Goal: Information Seeking & Learning: Learn about a topic

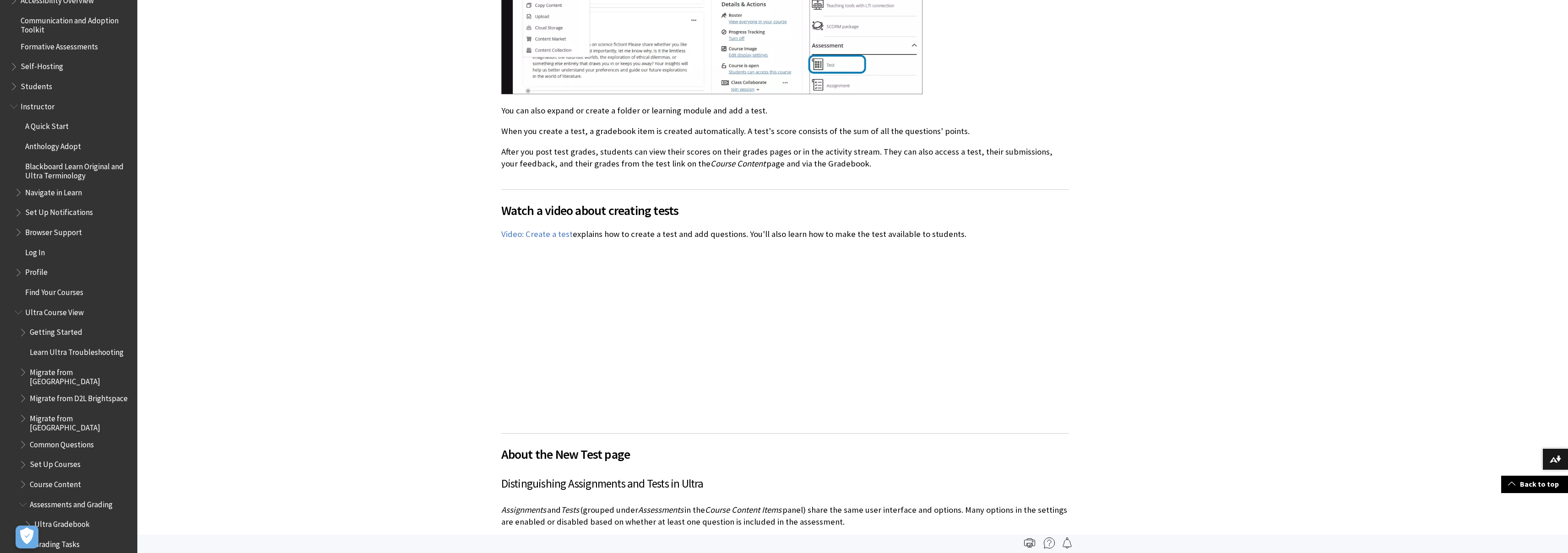
scroll to position [1003, 0]
click at [57, 294] on span "Course Content" at bounding box center [55, 297] width 51 height 12
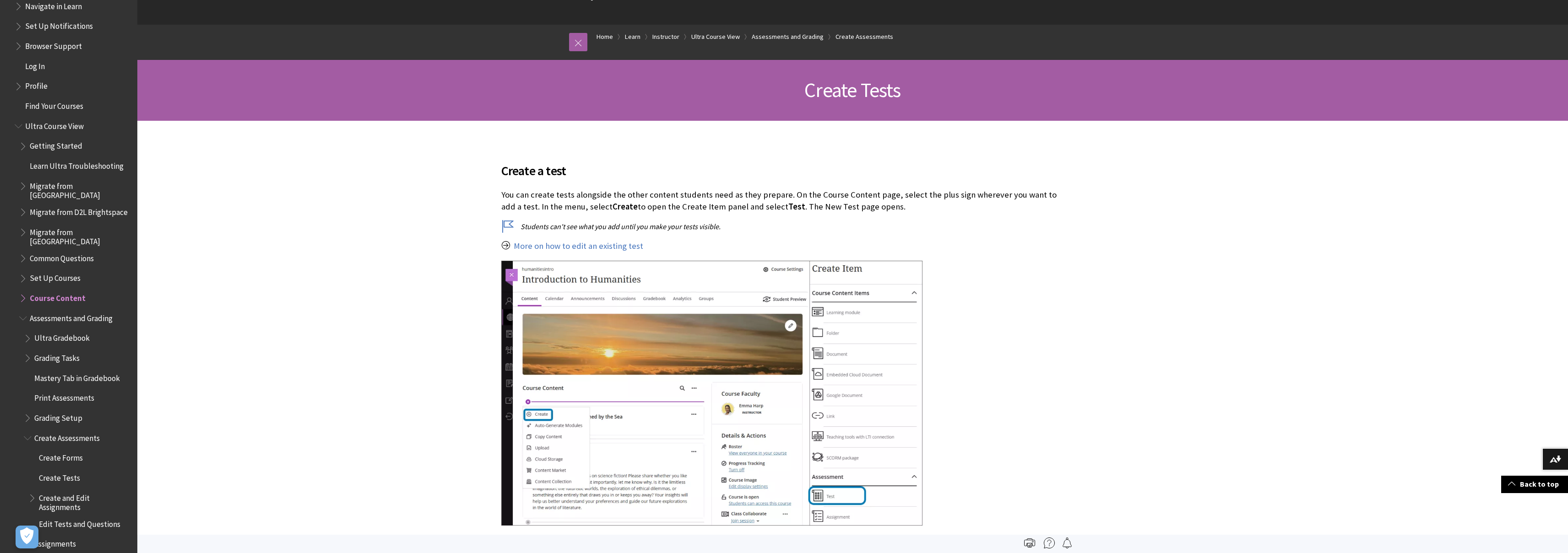
scroll to position [0, 0]
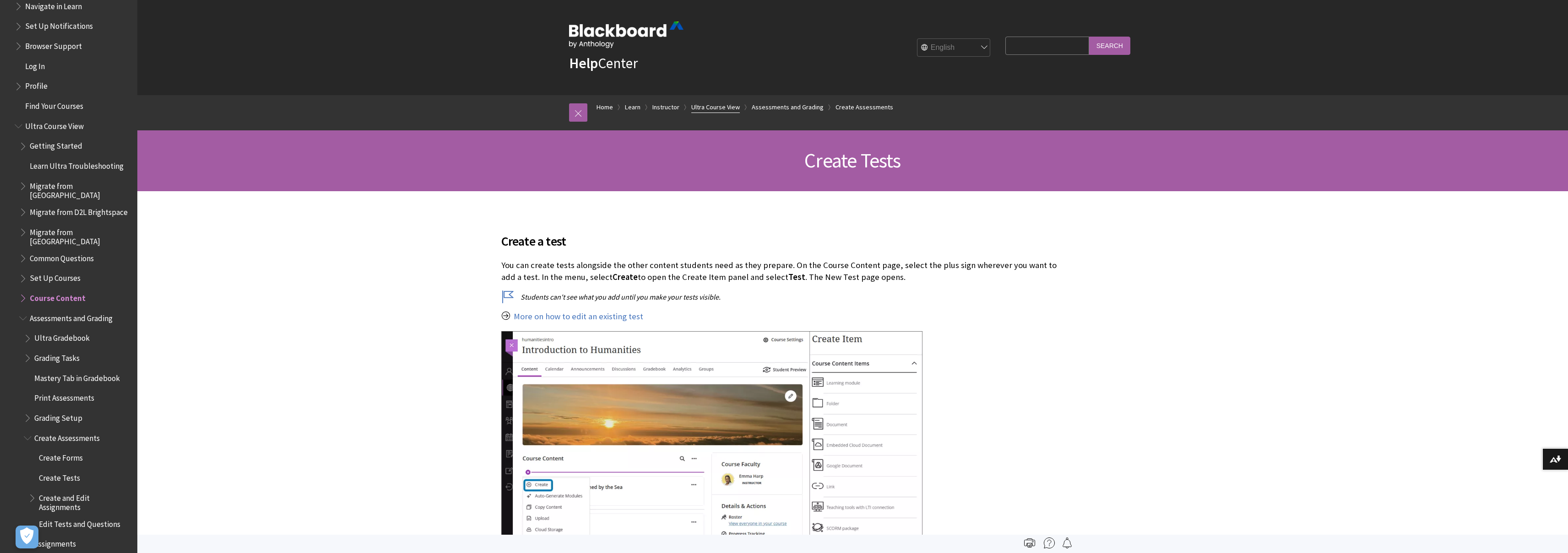
click at [735, 110] on link "Ultra Course View" at bounding box center [716, 107] width 49 height 12
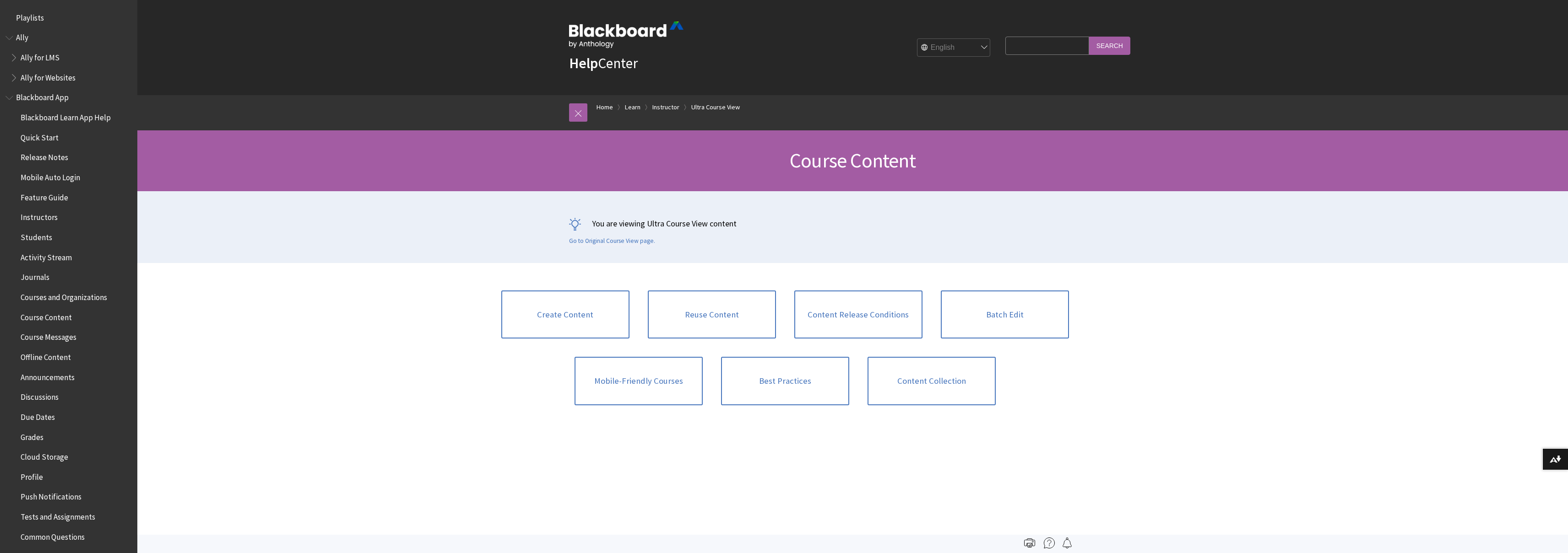
scroll to position [1273, 0]
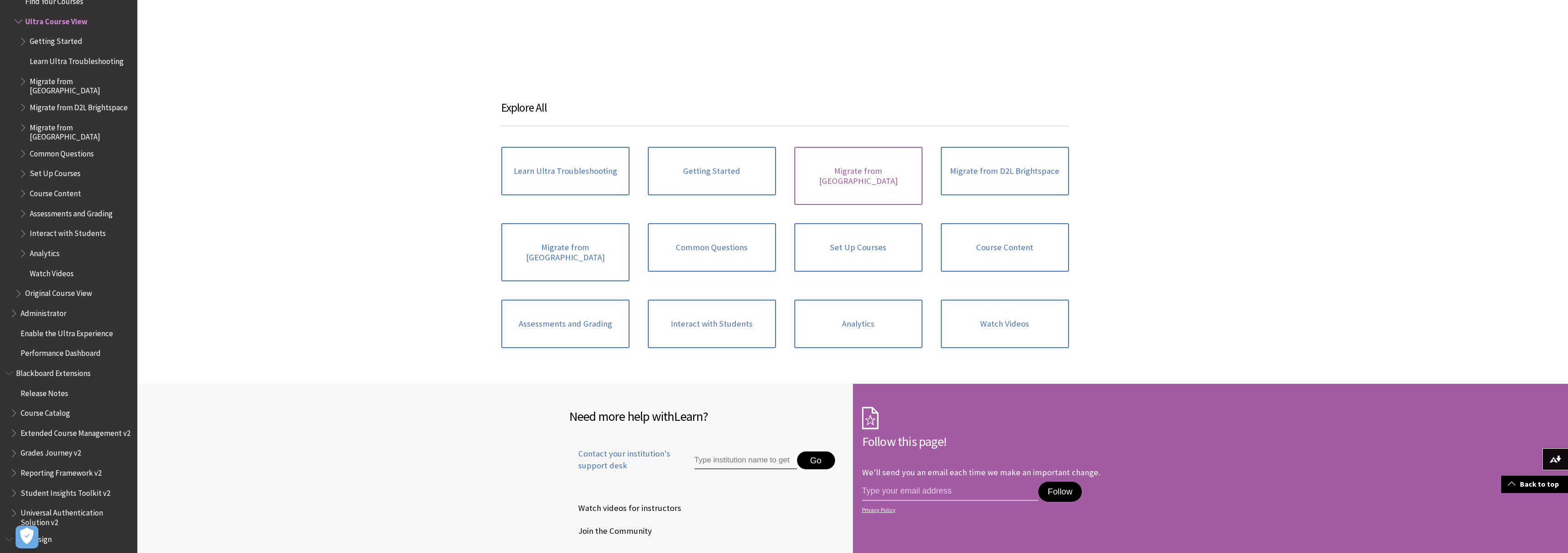
scroll to position [1204, 0]
click at [567, 249] on link "Migrate from Moodle" at bounding box center [565, 252] width 128 height 58
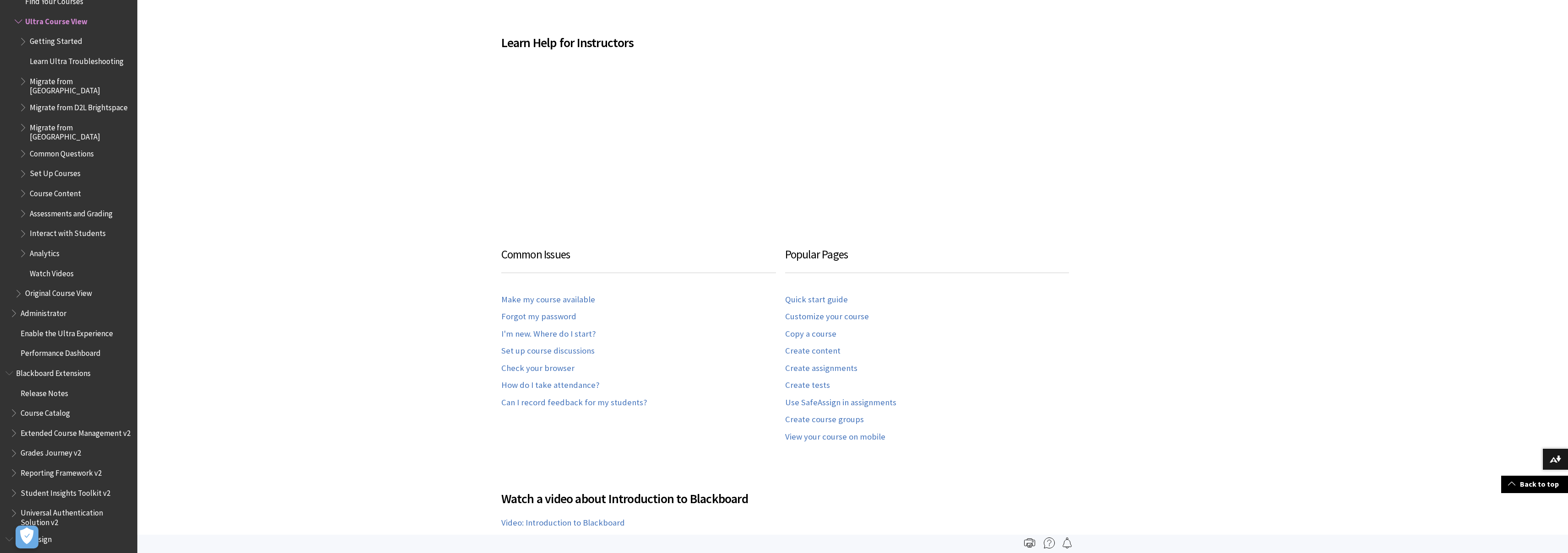
scroll to position [445, 0]
click at [808, 300] on link "Quick start guide" at bounding box center [816, 301] width 63 height 10
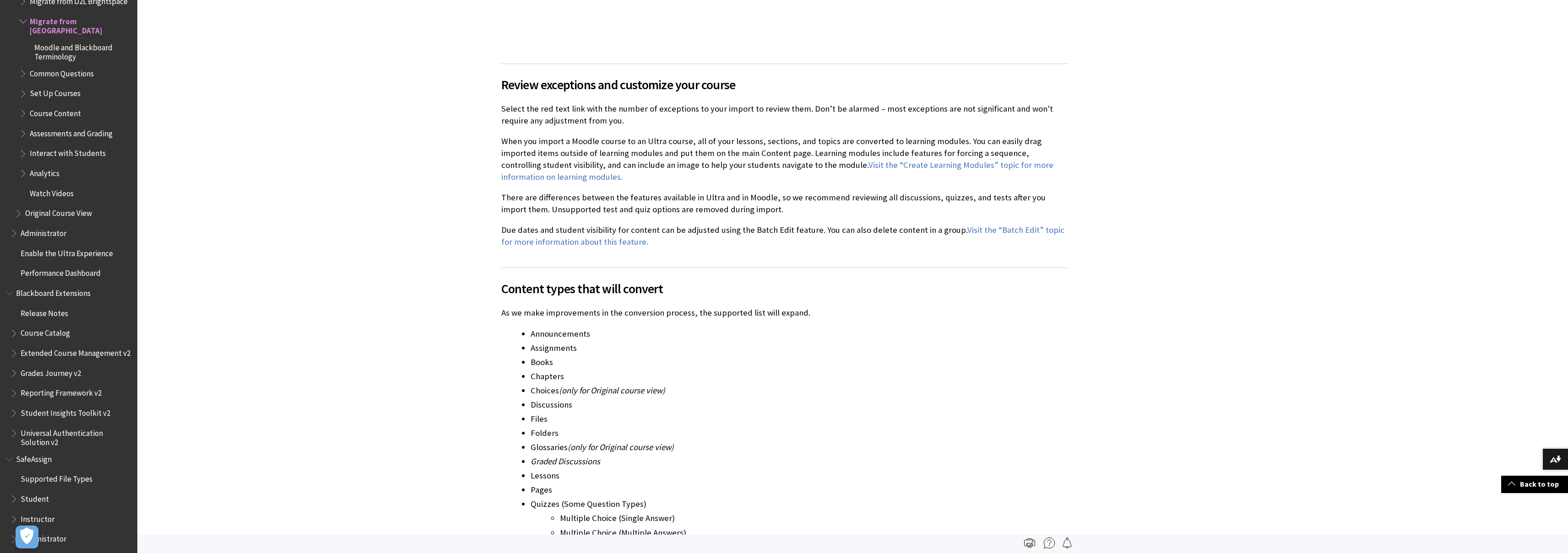
scroll to position [1301, 0]
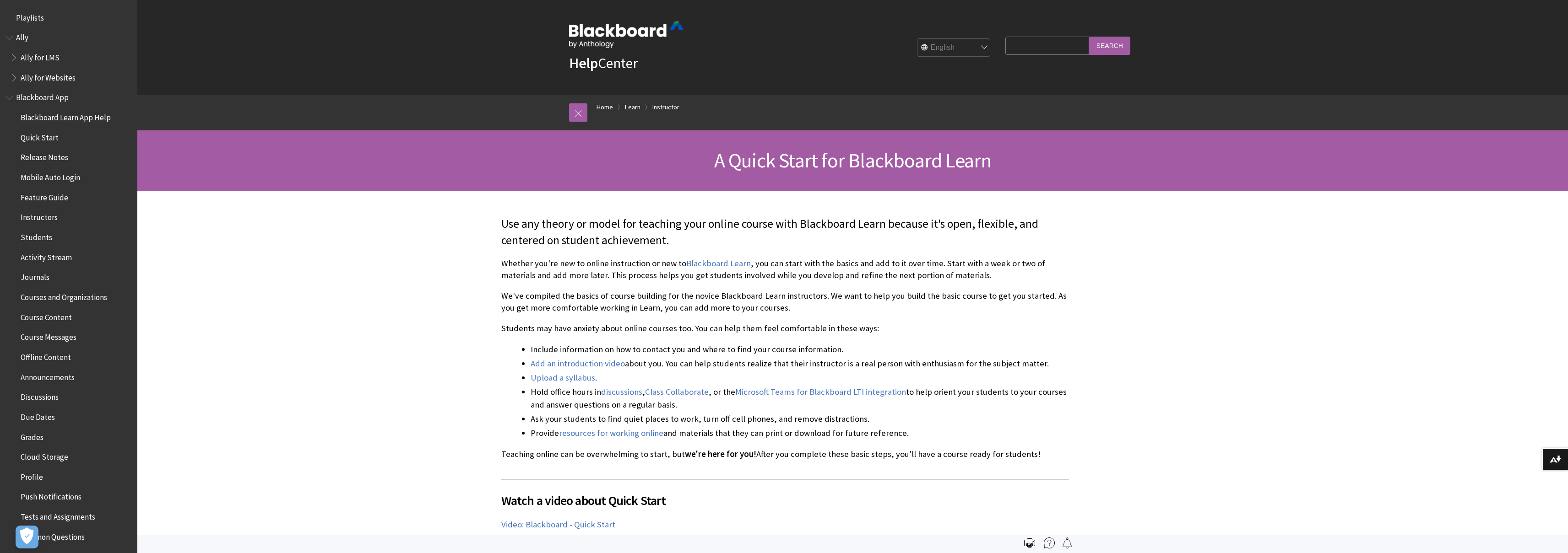
scroll to position [922, 0]
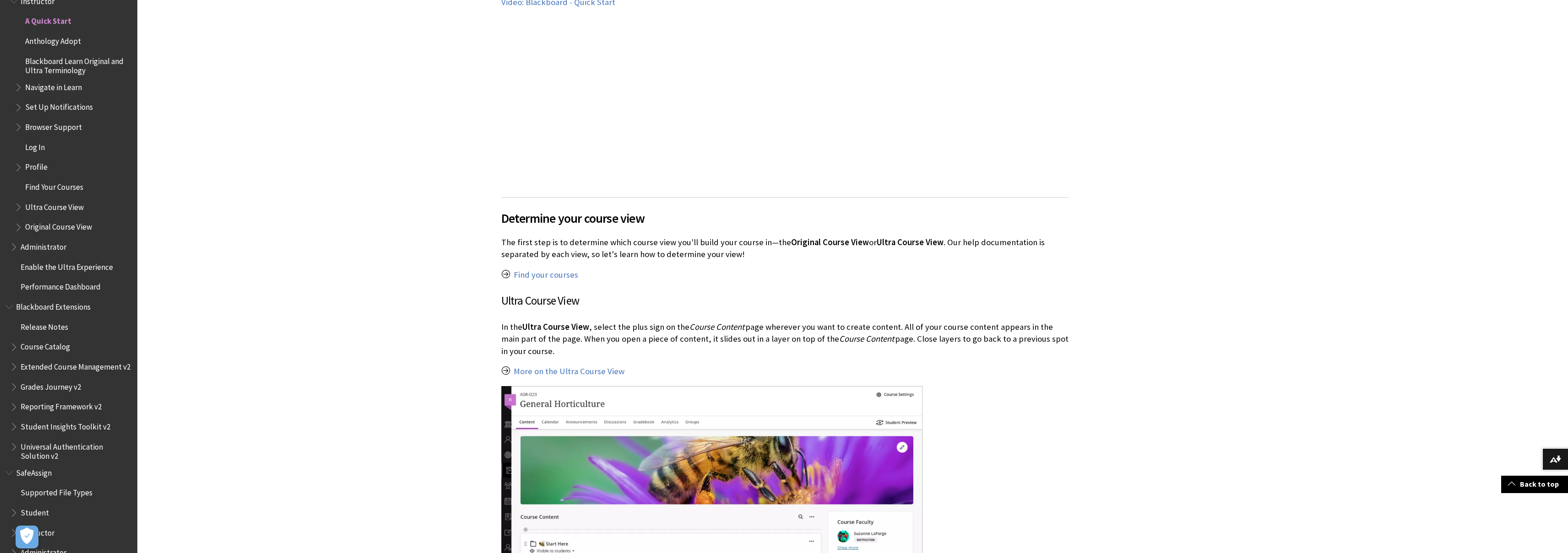
scroll to position [534, 0]
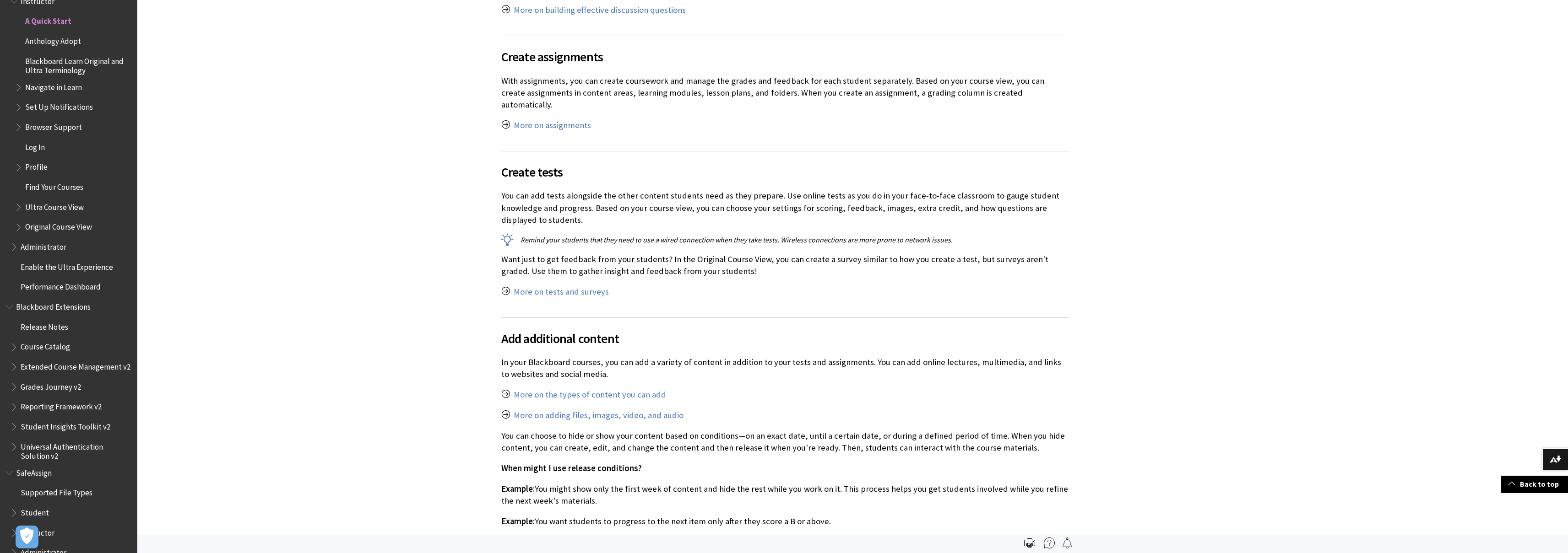
scroll to position [1978, 0]
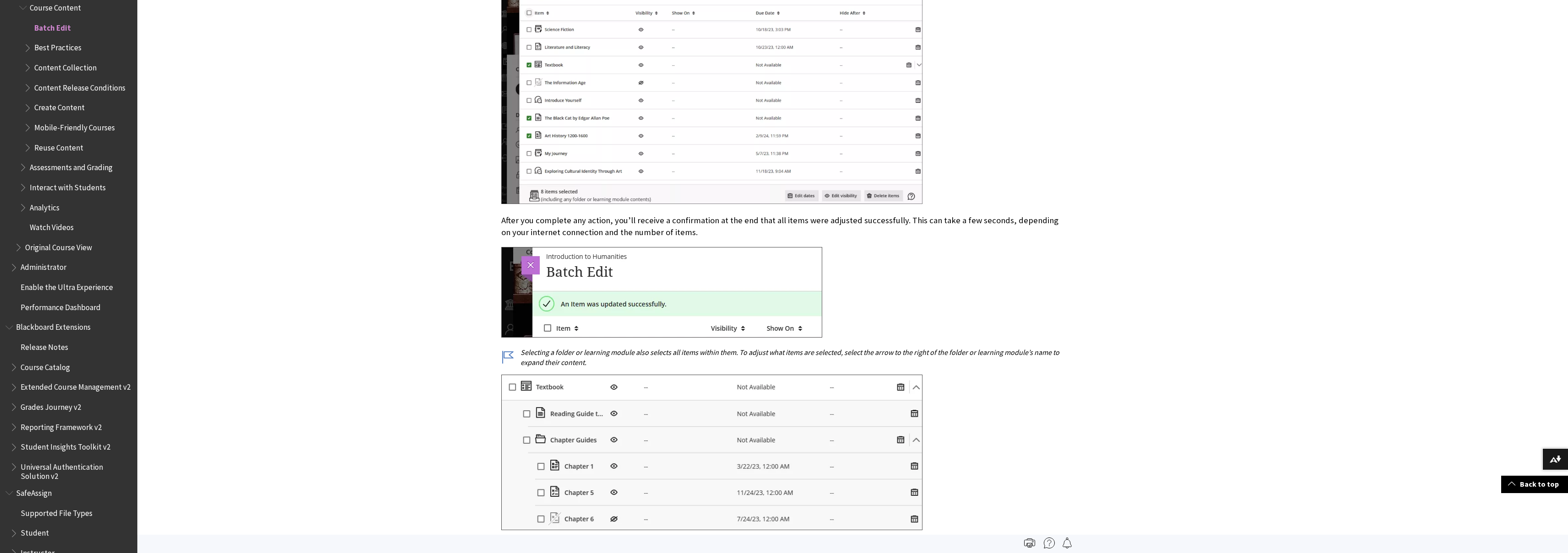
scroll to position [1424, 0]
